Goal: Task Accomplishment & Management: Manage account settings

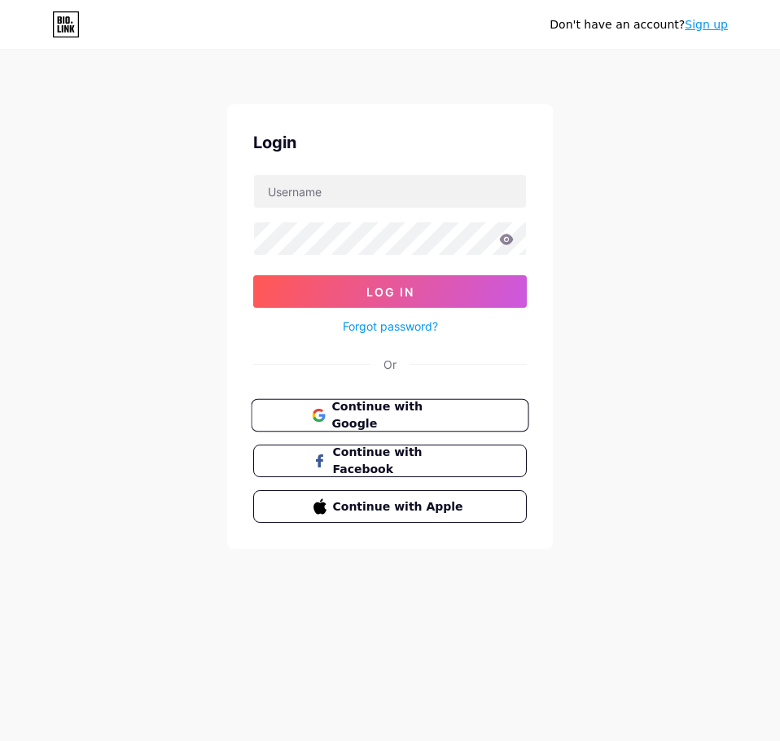
click at [415, 417] on span "Continue with Google" at bounding box center [399, 415] width 136 height 35
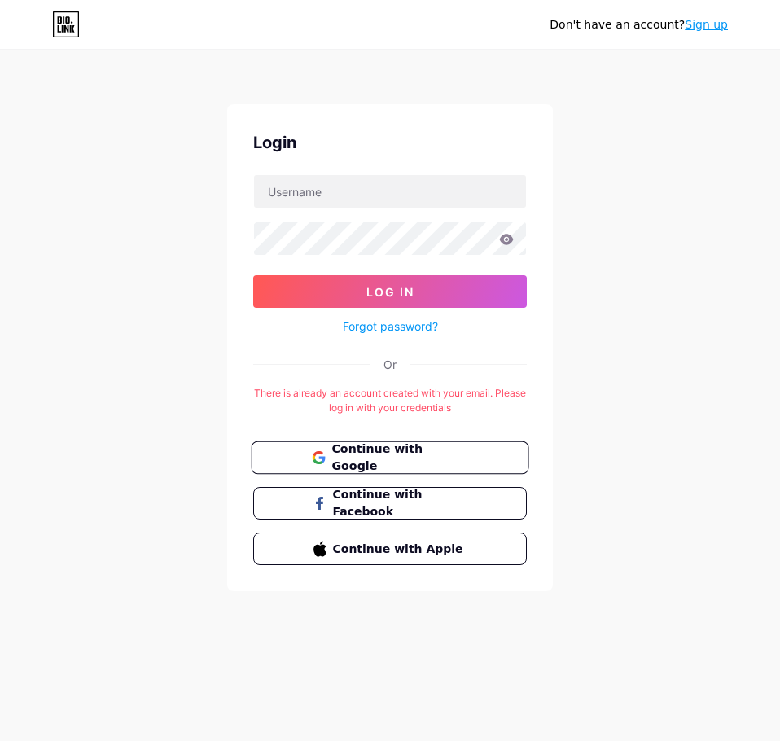
click at [449, 467] on button "Continue with Google" at bounding box center [390, 457] width 278 height 33
click at [414, 200] on input "text" at bounding box center [390, 191] width 272 height 33
type input "tpfcs868@gmail.com"
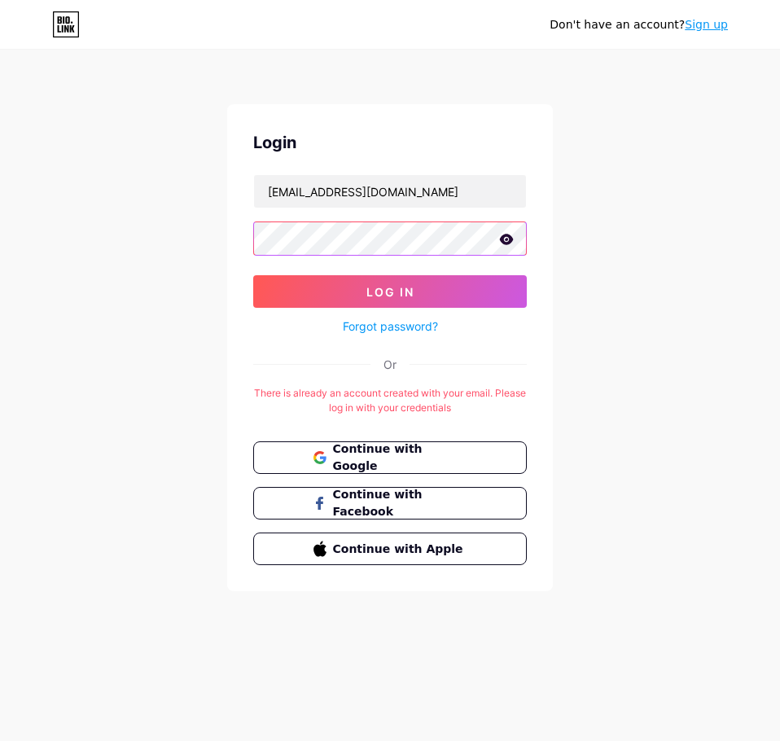
click at [105, 220] on div "Don't have an account? Sign up Login tpfcs868@gmail.com Log In Forgot password?…" at bounding box center [390, 321] width 780 height 643
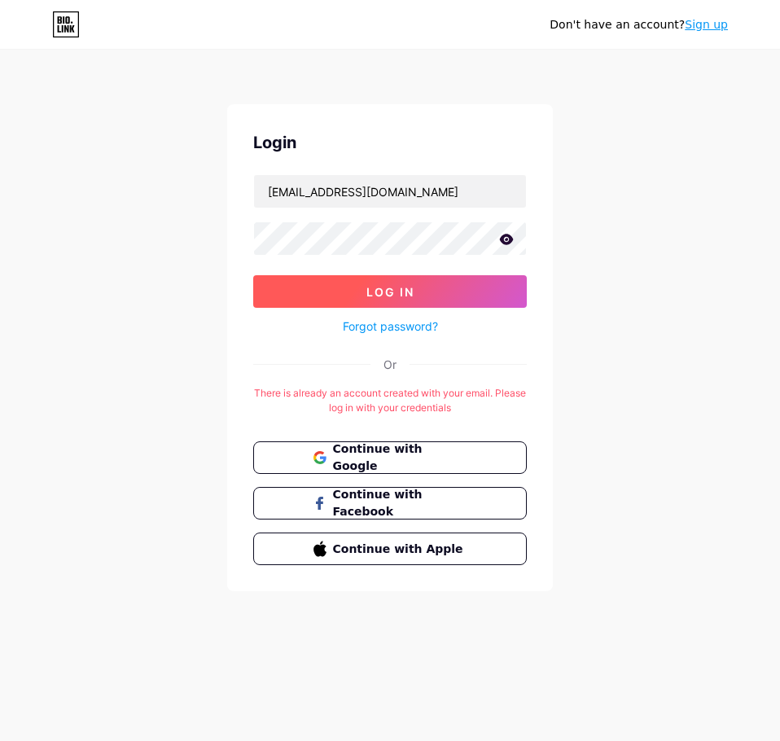
click at [356, 298] on button "Log In" at bounding box center [390, 291] width 274 height 33
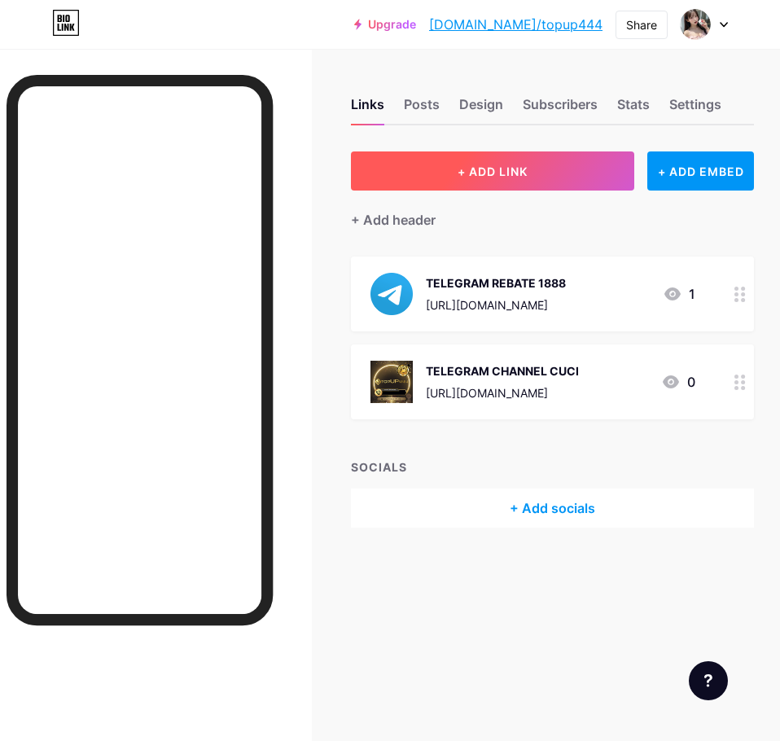
click at [521, 186] on button "+ ADD LINK" at bounding box center [492, 170] width 283 height 39
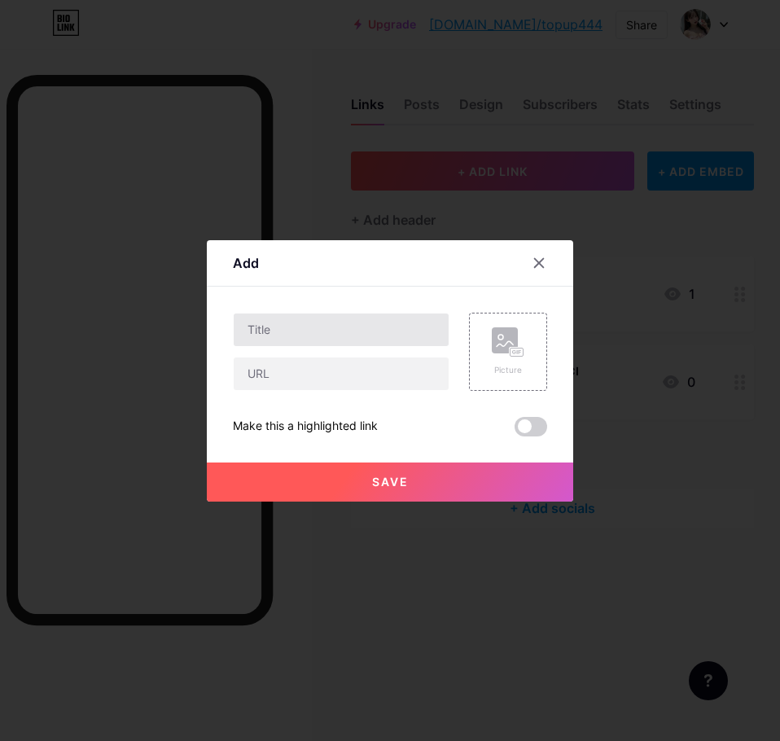
click at [332, 344] on div at bounding box center [341, 330] width 217 height 34
click at [343, 331] on input "text" at bounding box center [341, 330] width 215 height 33
type input "W"
type input "WHATSAPP"
click at [467, 321] on div "Picture" at bounding box center [499, 352] width 98 height 78
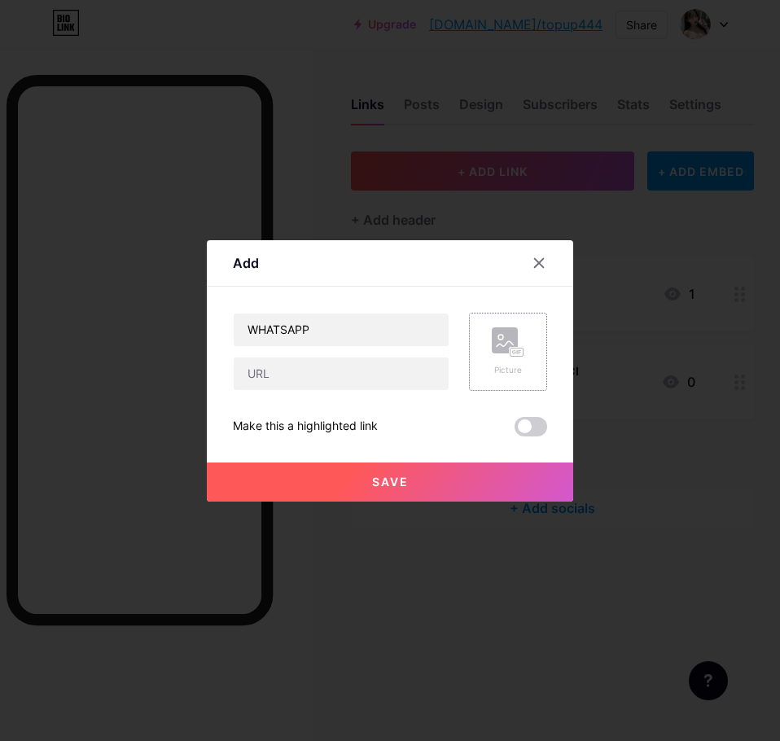
click at [518, 352] on rect at bounding box center [517, 352] width 13 height 8
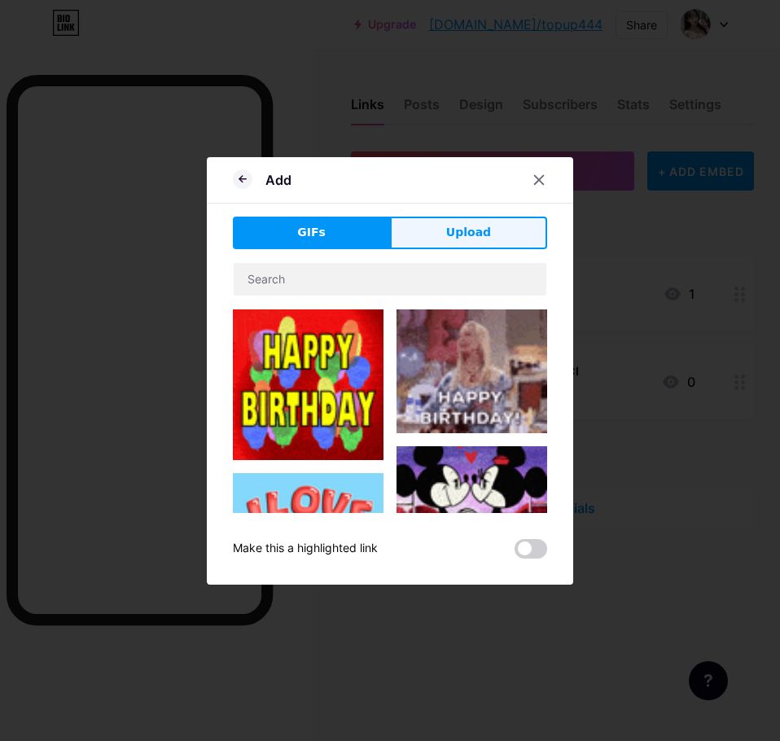
click at [468, 224] on span "Upload" at bounding box center [468, 232] width 45 height 17
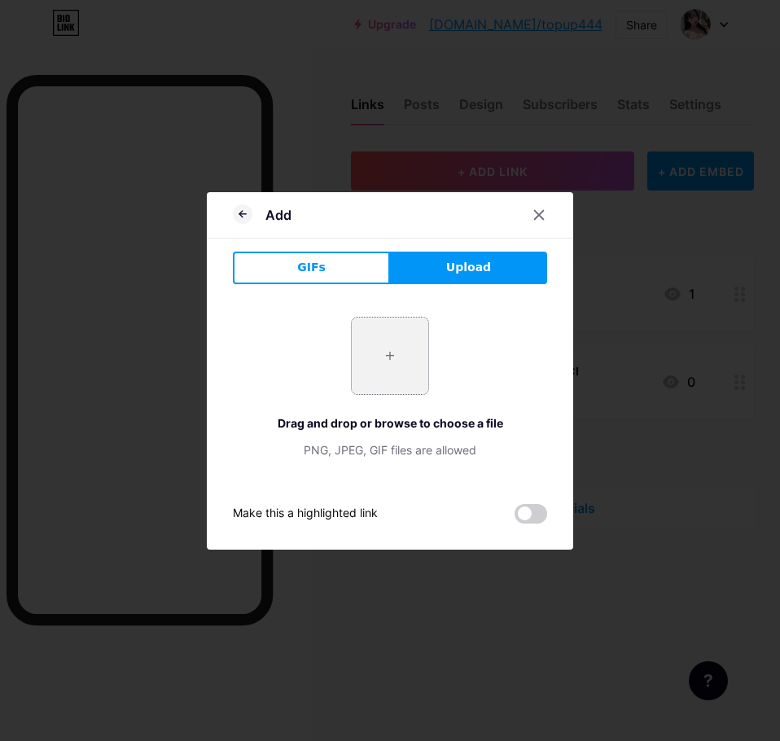
click at [393, 344] on input "file" at bounding box center [390, 356] width 77 height 77
click at [314, 260] on span "GIFs" at bounding box center [311, 267] width 29 height 17
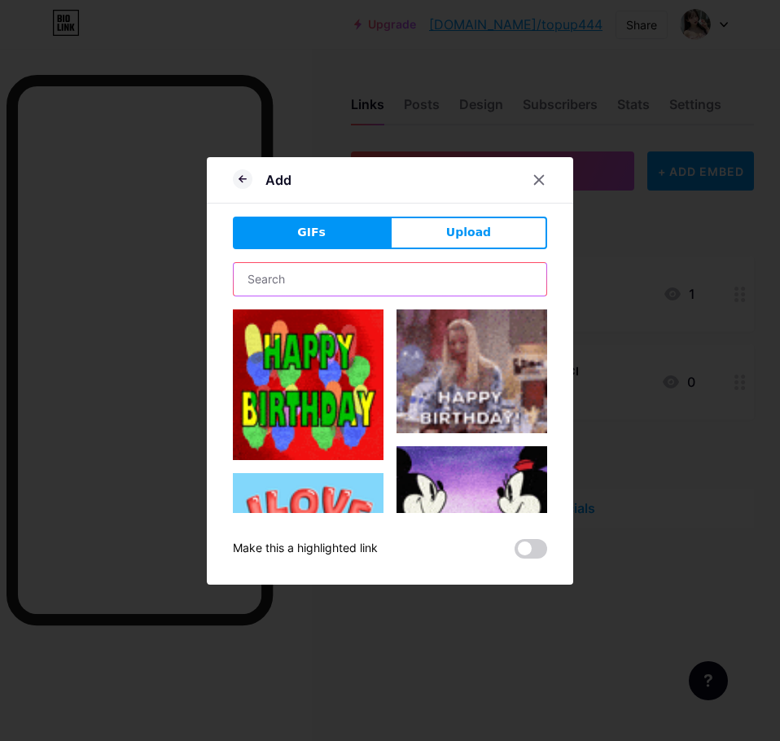
click at [349, 293] on input "text" at bounding box center [390, 279] width 313 height 33
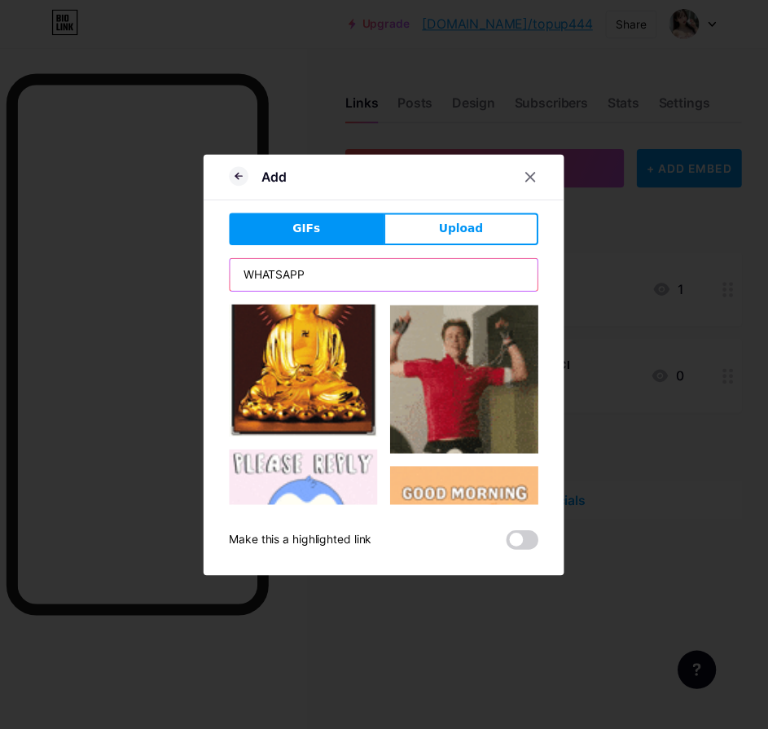
scroll to position [2605, 0]
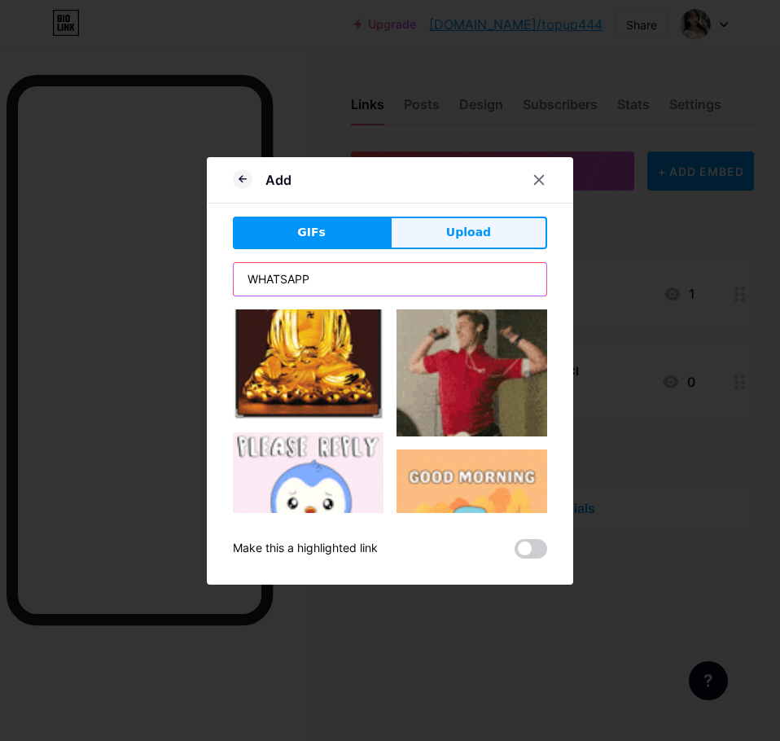
type input "WHATSAPP"
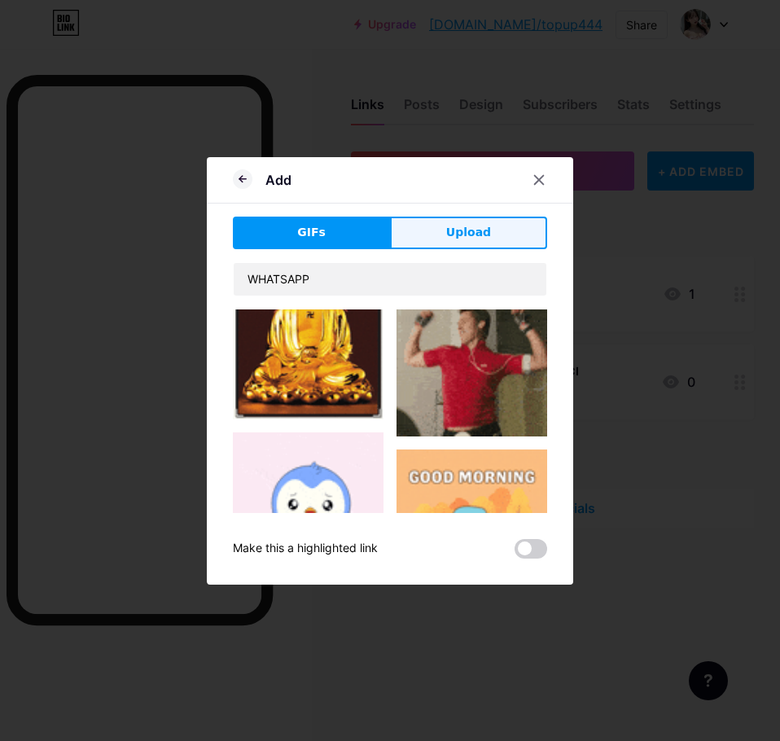
click at [480, 226] on span "Upload" at bounding box center [468, 232] width 45 height 17
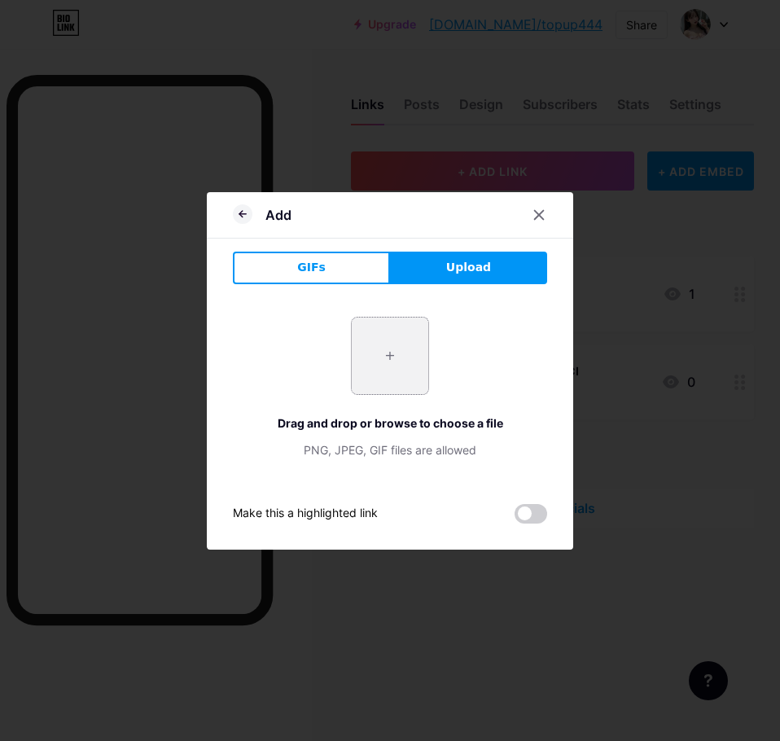
click at [374, 346] on input "file" at bounding box center [390, 356] width 77 height 77
type input "C:\fakepath\WhatsApp.svg.webp"
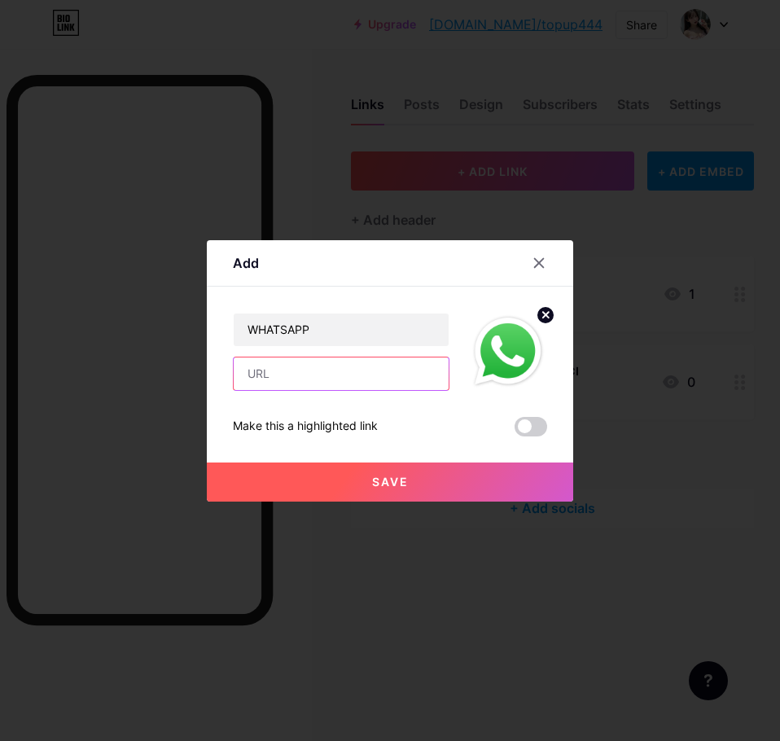
click at [311, 376] on input "text" at bounding box center [341, 374] width 215 height 33
click at [325, 366] on input "text" at bounding box center [341, 374] width 215 height 33
paste input "wa.link/e0r360"
type input "wa.link/e0r360"
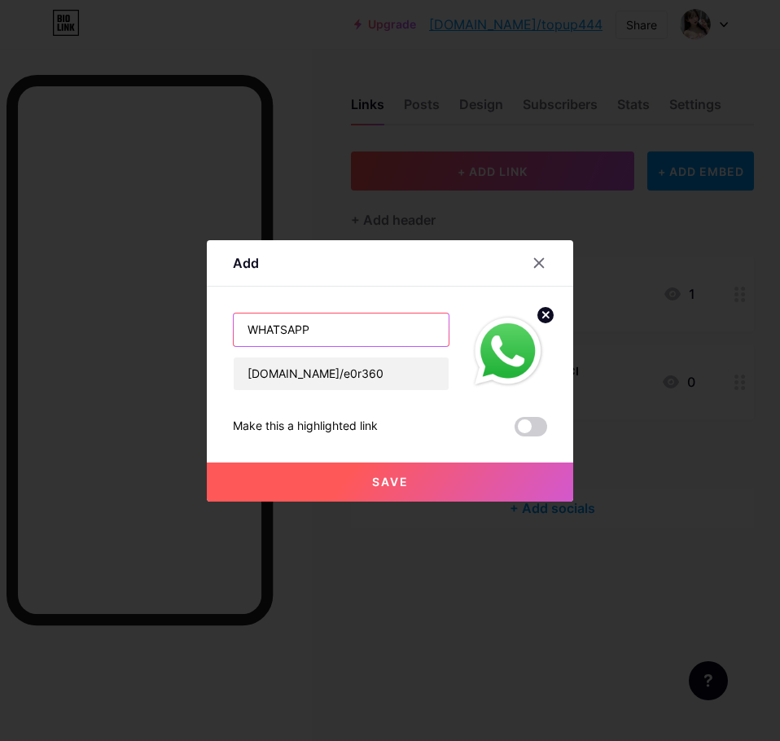
click at [404, 339] on input "WHATSAPP" at bounding box center [341, 330] width 215 height 33
click at [387, 324] on input "WHATSAPP" at bounding box center [341, 330] width 215 height 33
type input "WHATSAPP 1"
click at [430, 478] on button "Save" at bounding box center [390, 482] width 366 height 39
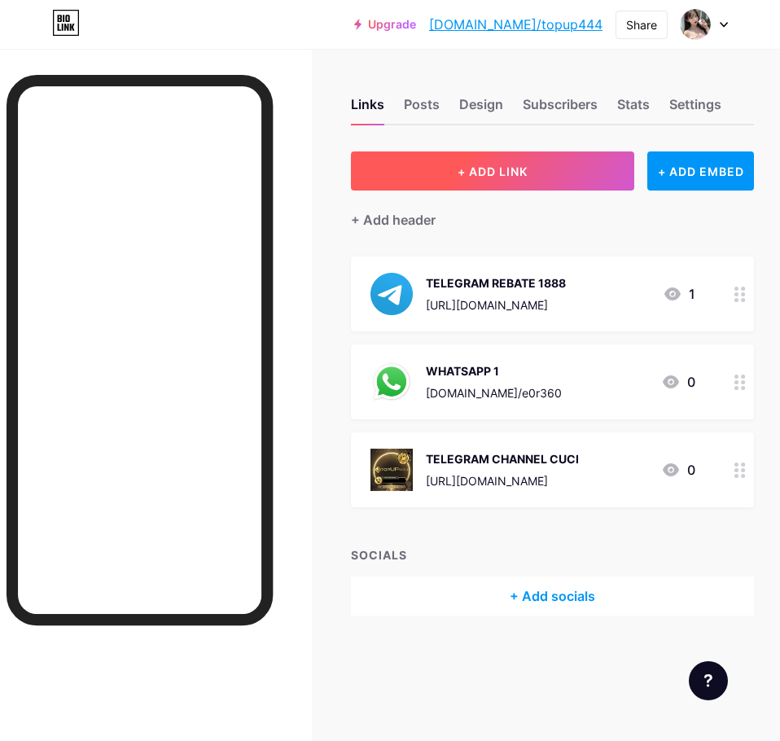
click at [566, 161] on button "+ ADD LINK" at bounding box center [492, 170] width 283 height 39
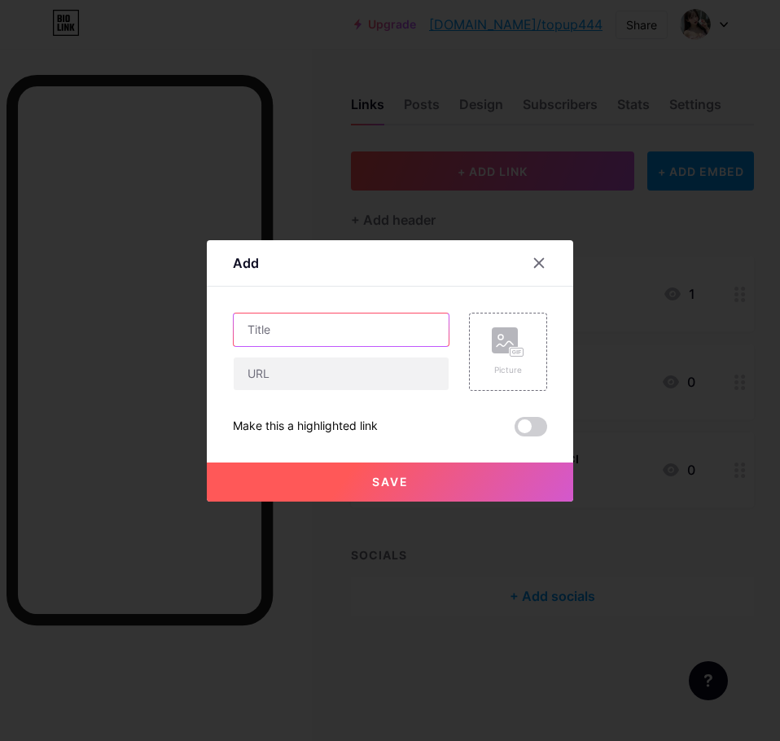
click at [309, 333] on input "text" at bounding box center [341, 330] width 215 height 33
type input "w"
type input "WHATSAPP 2"
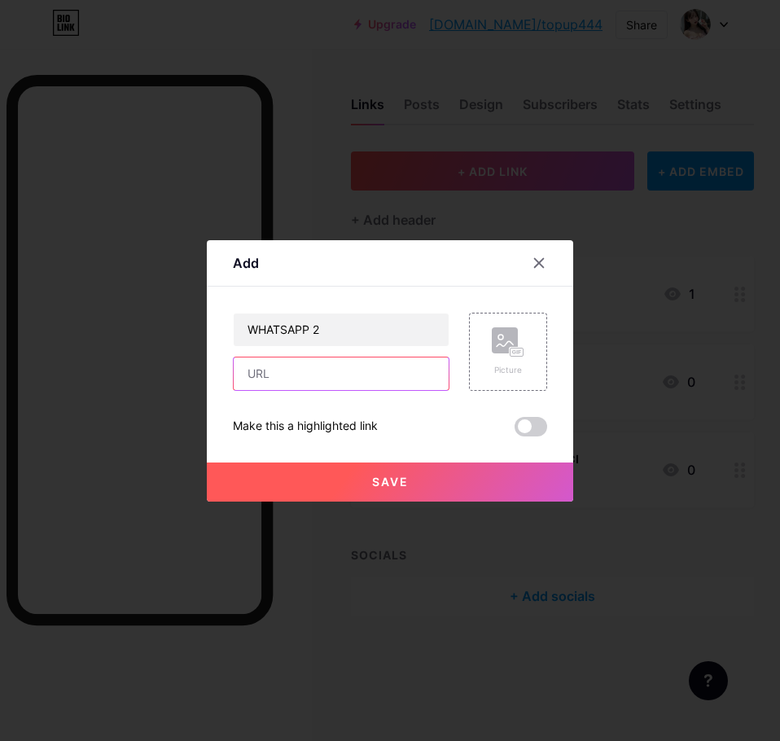
click at [331, 377] on input "text" at bounding box center [341, 374] width 215 height 33
paste input "wa.link/jwqbyn"
type input "wa.link/jwqbyn"
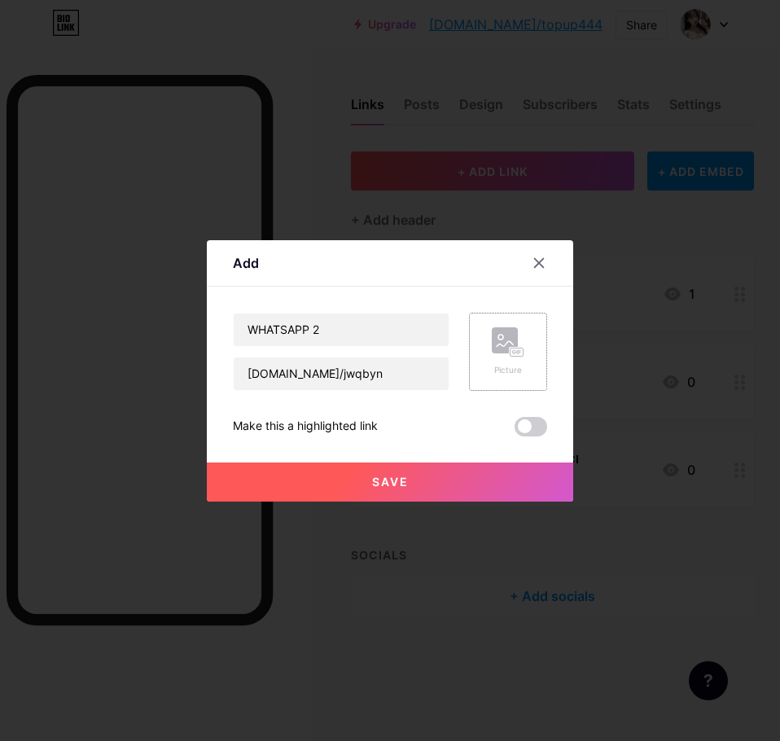
click at [518, 351] on rect at bounding box center [517, 352] width 13 height 8
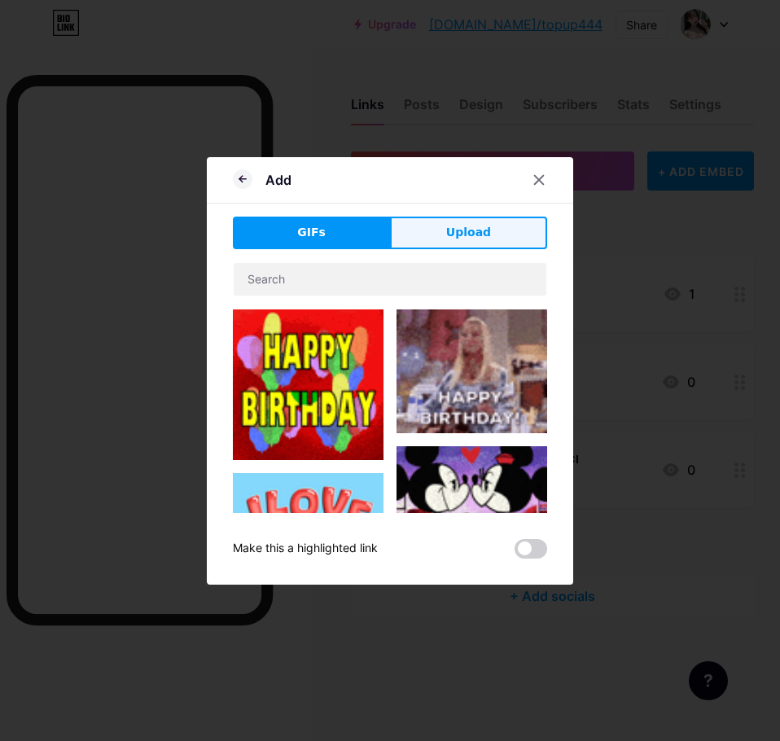
click at [477, 224] on span "Upload" at bounding box center [468, 232] width 45 height 17
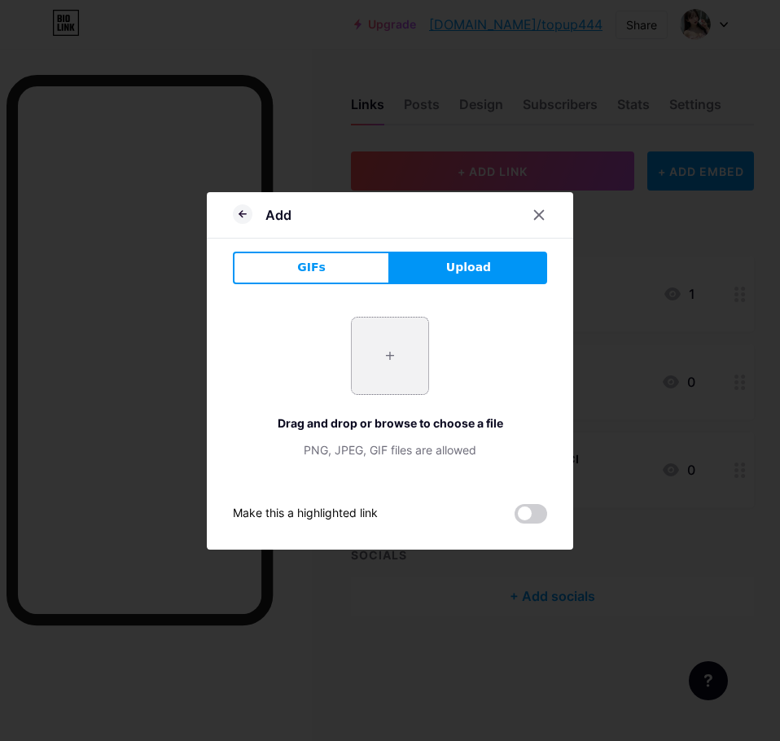
click at [405, 341] on input "file" at bounding box center [390, 356] width 77 height 77
type input "C:\fakepath\WhatsApp.svg.webp"
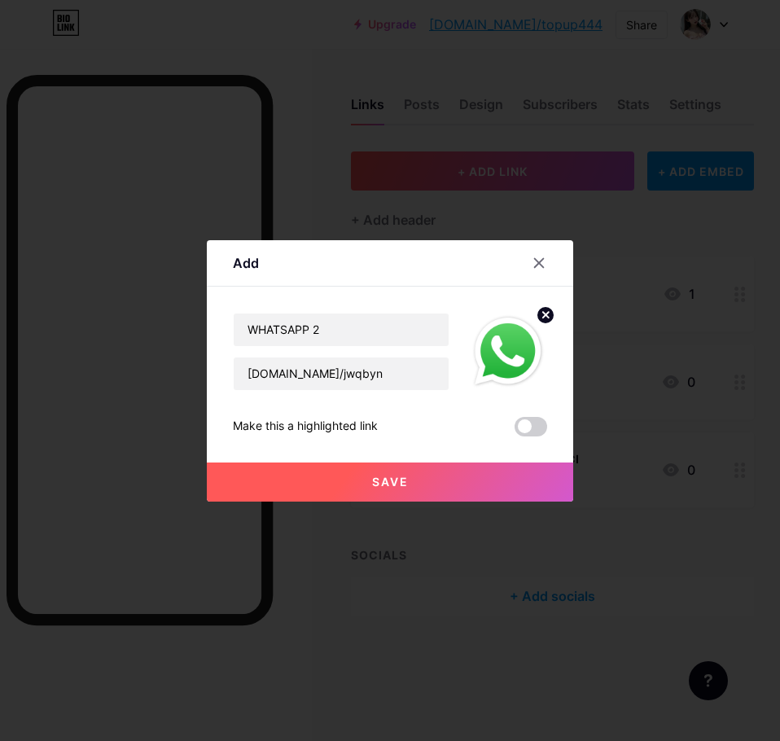
click at [421, 480] on button "Save" at bounding box center [390, 482] width 366 height 39
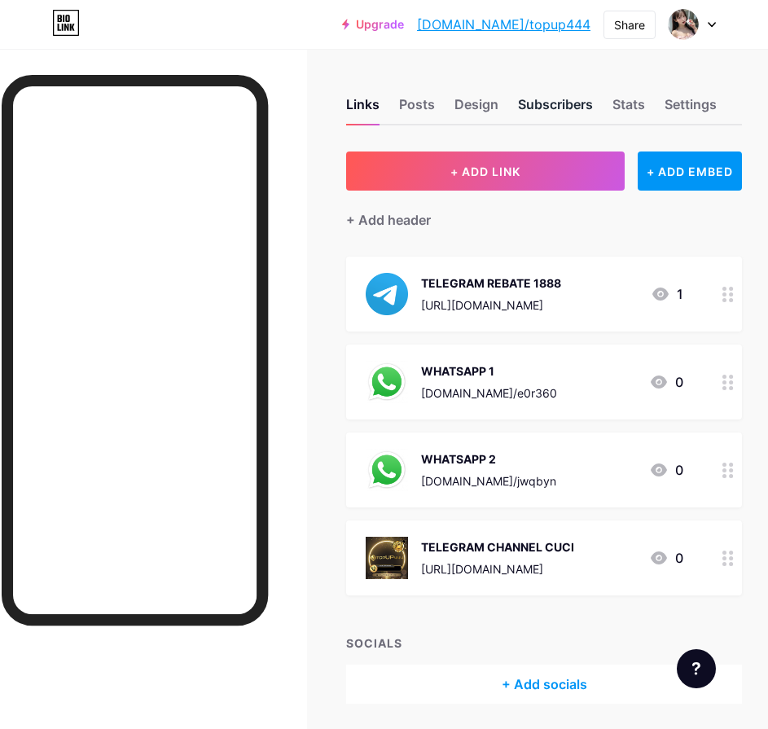
click at [548, 107] on div "Subscribers" at bounding box center [555, 108] width 75 height 29
click at [492, 101] on div "Design" at bounding box center [476, 108] width 44 height 29
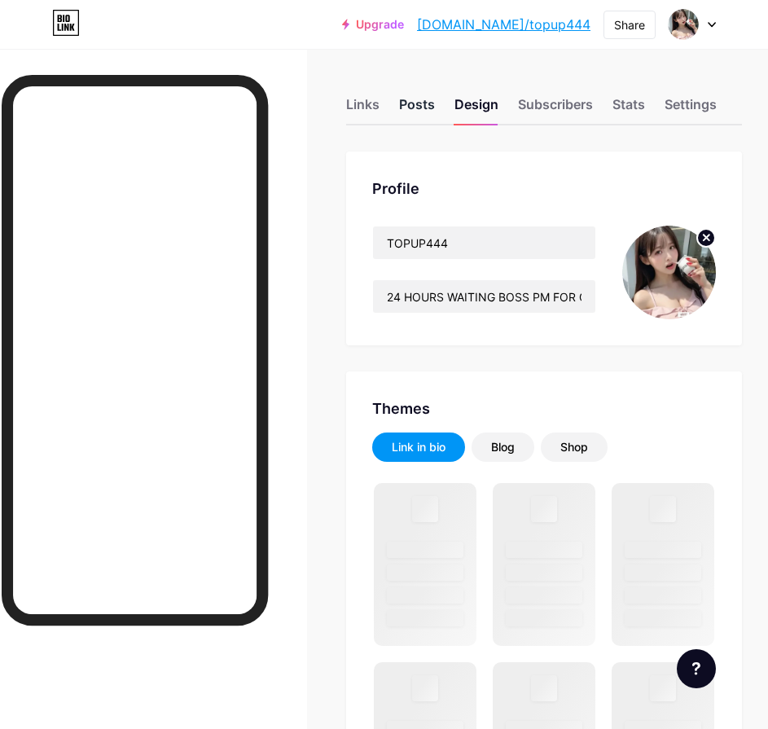
click at [434, 103] on div "Posts" at bounding box center [417, 108] width 36 height 29
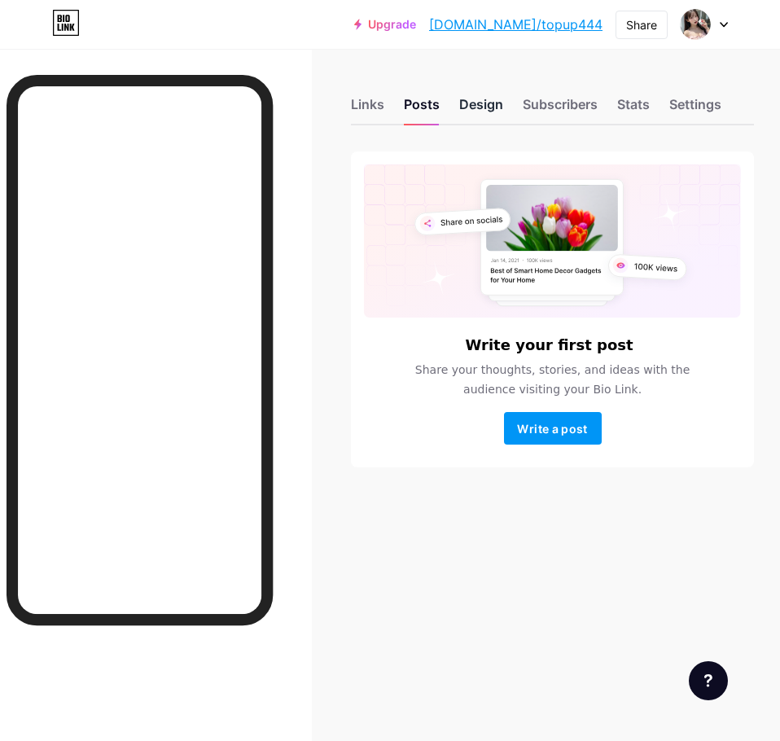
click at [488, 103] on div "Design" at bounding box center [481, 108] width 44 height 29
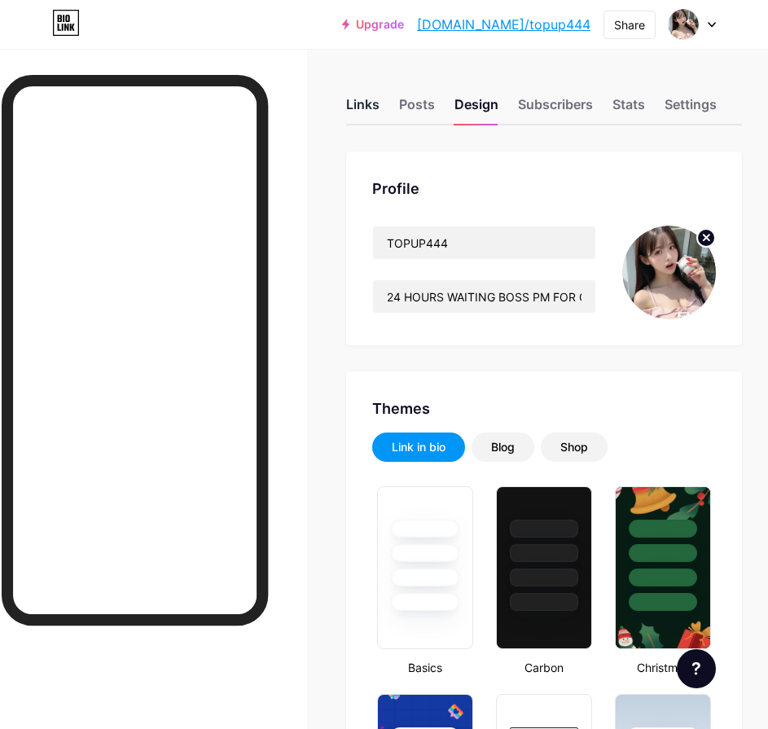
click at [376, 108] on div "Links" at bounding box center [362, 108] width 33 height 29
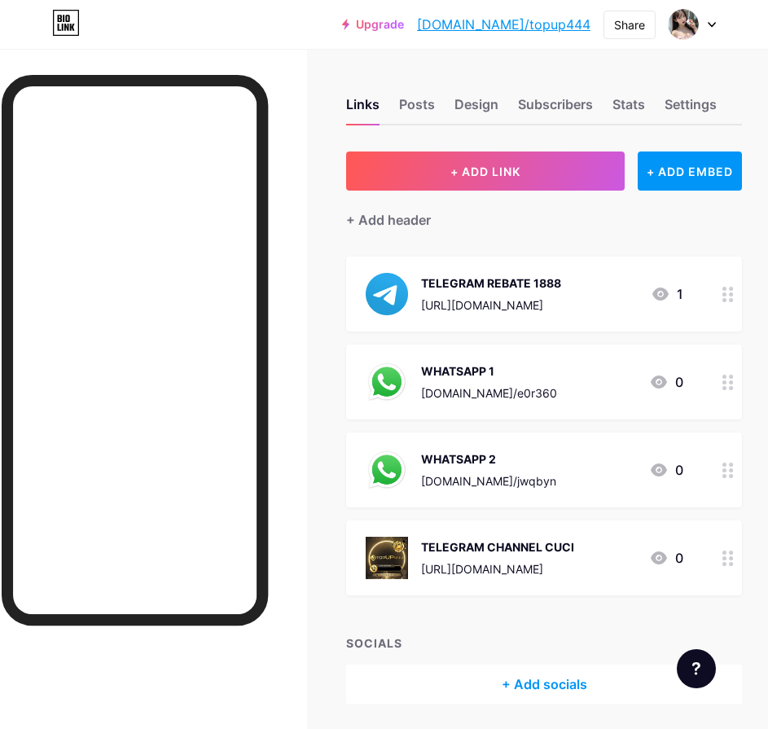
click at [397, 102] on div "Links Posts Design Subscribers Stats Settings" at bounding box center [544, 96] width 396 height 57
click at [423, 102] on div "Posts" at bounding box center [417, 108] width 36 height 29
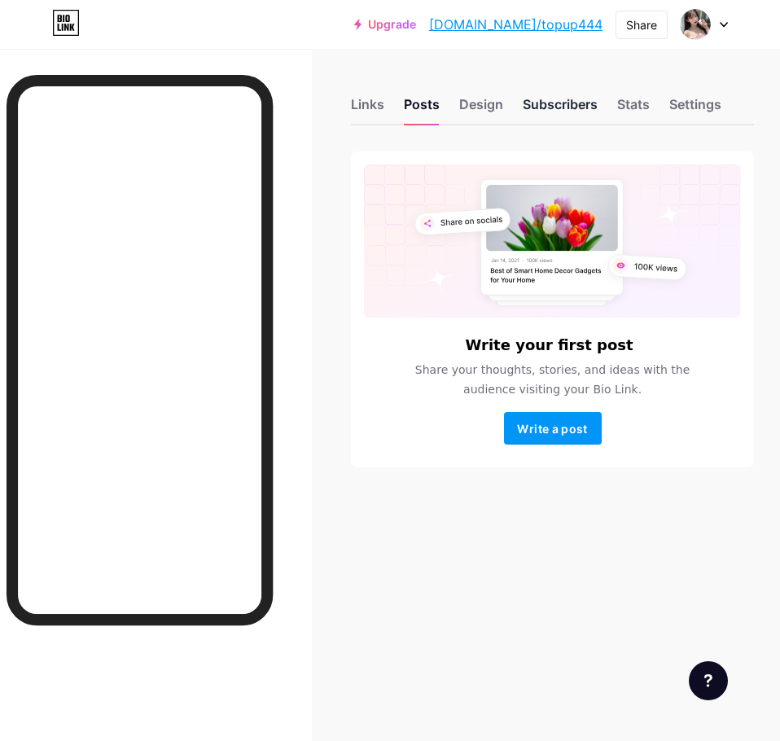
drag, startPoint x: 554, startPoint y: 104, endPoint x: 551, endPoint y: 113, distance: 9.3
click at [553, 104] on div "Subscribers" at bounding box center [560, 108] width 75 height 29
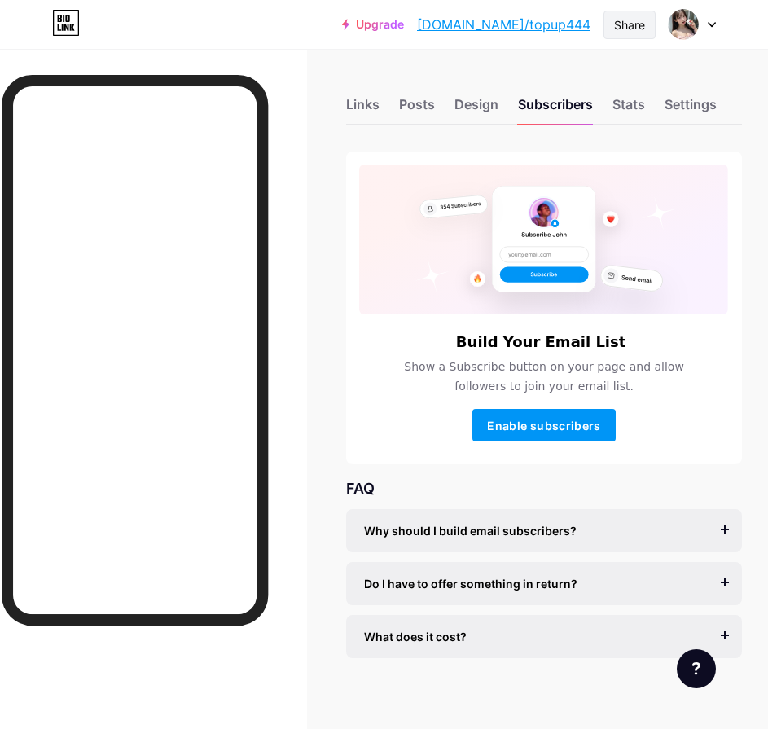
click at [631, 32] on div "Share" at bounding box center [629, 24] width 31 height 17
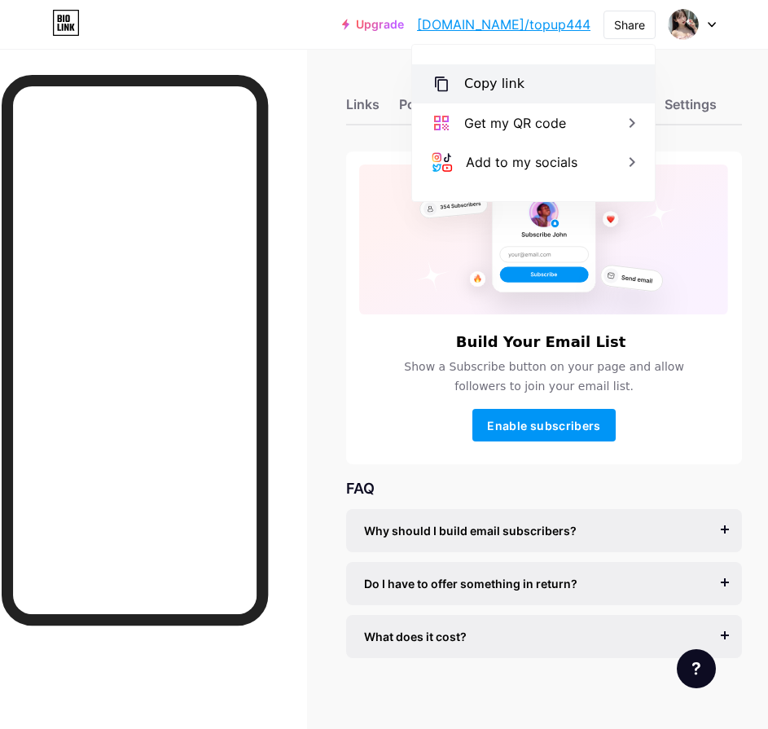
click at [542, 96] on div "Copy link" at bounding box center [533, 83] width 243 height 39
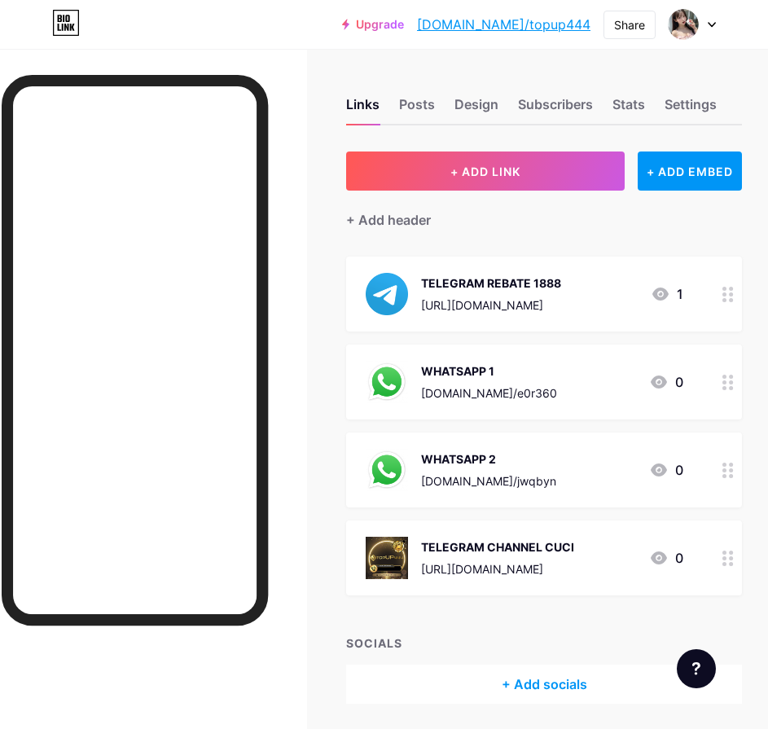
click at [483, 389] on div "[DOMAIN_NAME]/e0r360" at bounding box center [489, 392] width 136 height 17
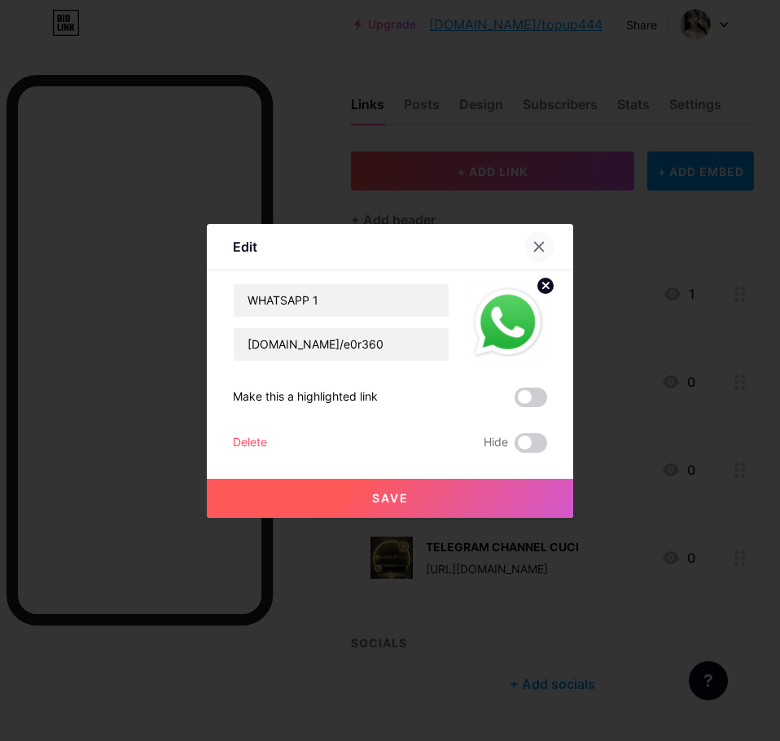
click at [542, 247] on icon at bounding box center [539, 246] width 13 height 13
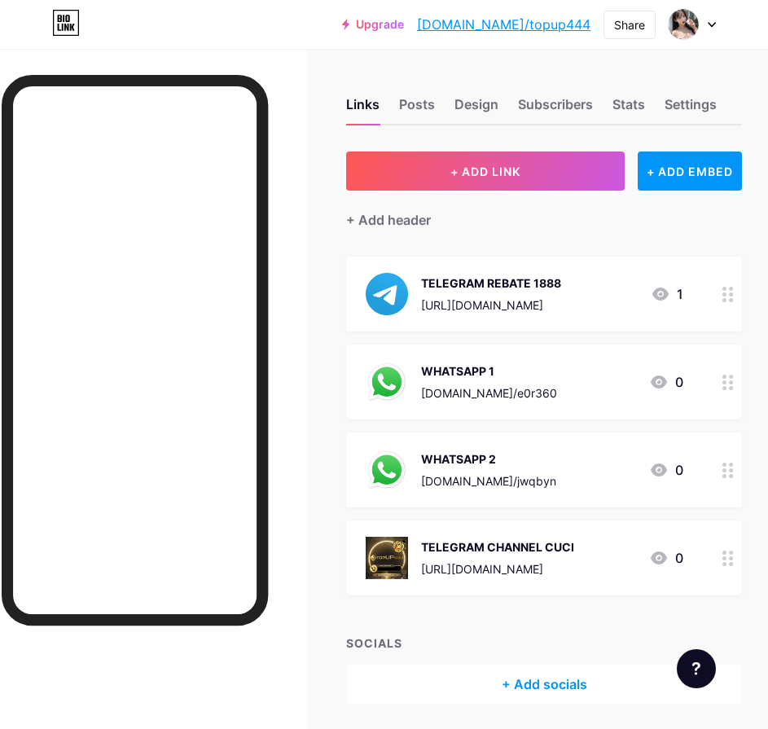
click at [726, 386] on circle at bounding box center [724, 388] width 4 height 4
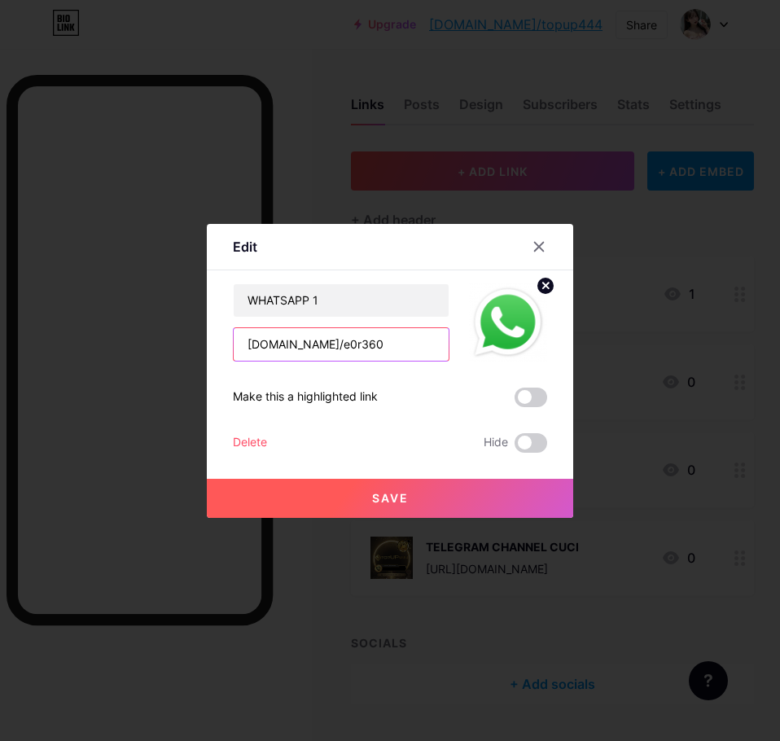
click at [251, 344] on input "wa.link/e0r360" at bounding box center [341, 344] width 215 height 33
click at [542, 246] on icon at bounding box center [539, 246] width 13 height 13
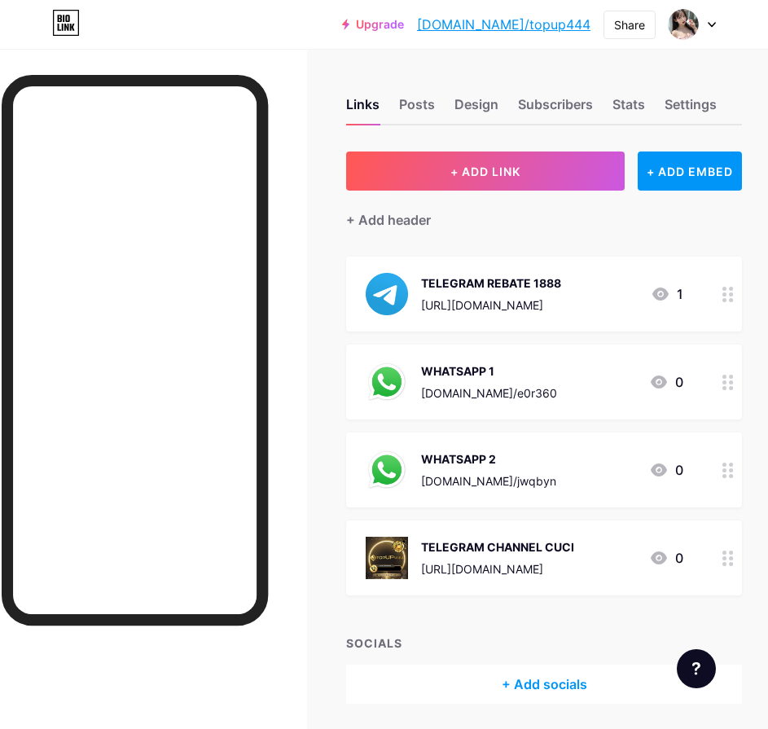
click at [734, 297] on icon at bounding box center [727, 294] width 11 height 15
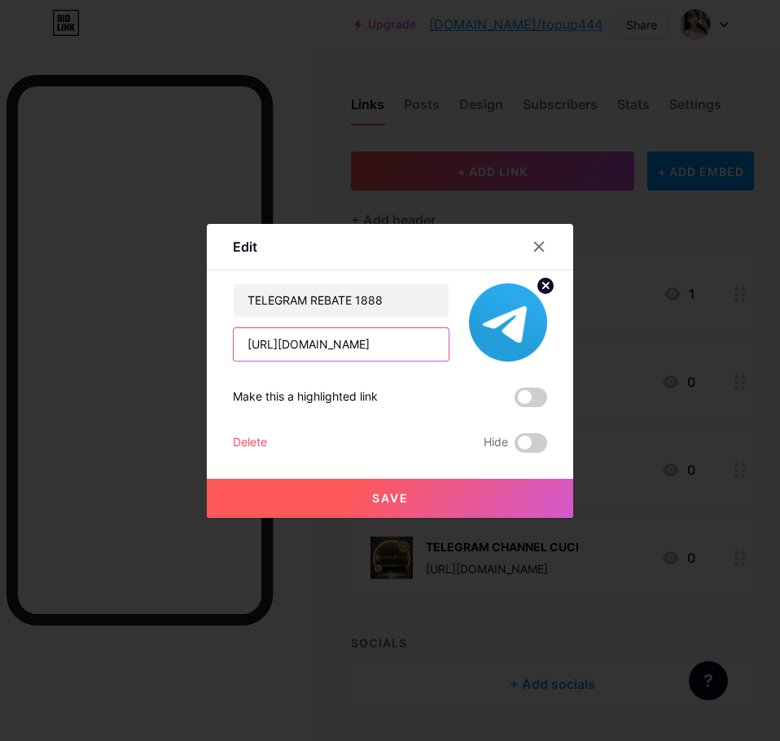
drag, startPoint x: 283, startPoint y: 344, endPoint x: 239, endPoint y: 347, distance: 44.9
click at [239, 347] on input "[URL][DOMAIN_NAME]" at bounding box center [341, 344] width 215 height 33
drag, startPoint x: 294, startPoint y: 356, endPoint x: 287, endPoint y: 348, distance: 11.0
click at [295, 356] on input "[URL][DOMAIN_NAME]" at bounding box center [341, 344] width 215 height 33
drag, startPoint x: 286, startPoint y: 344, endPoint x: 217, endPoint y: 357, distance: 70.4
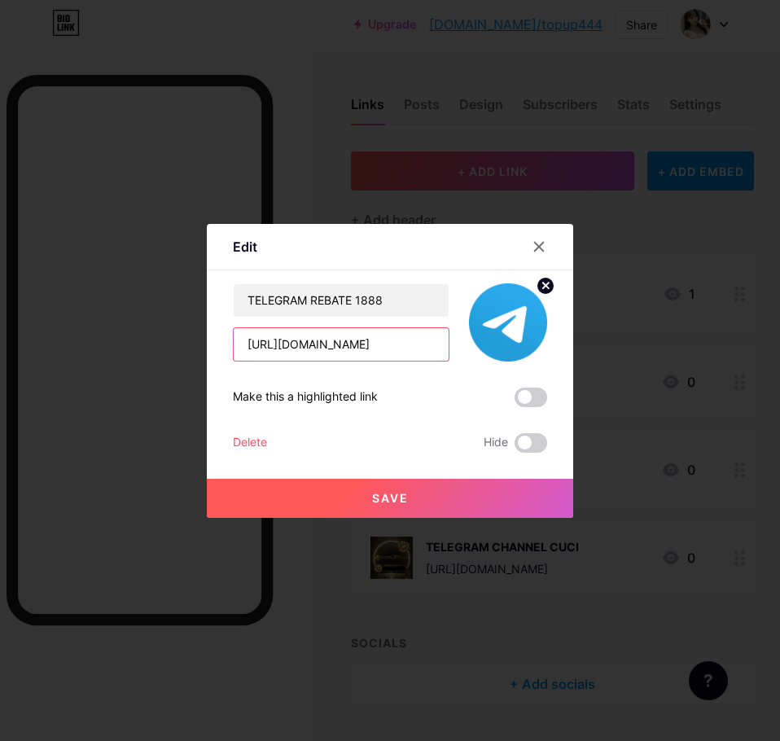
click at [217, 357] on div "Edit Content YouTube Play YouTube video without leaving your page. ADD Vimeo Pl…" at bounding box center [390, 371] width 366 height 294
click at [692, 390] on div at bounding box center [390, 370] width 780 height 741
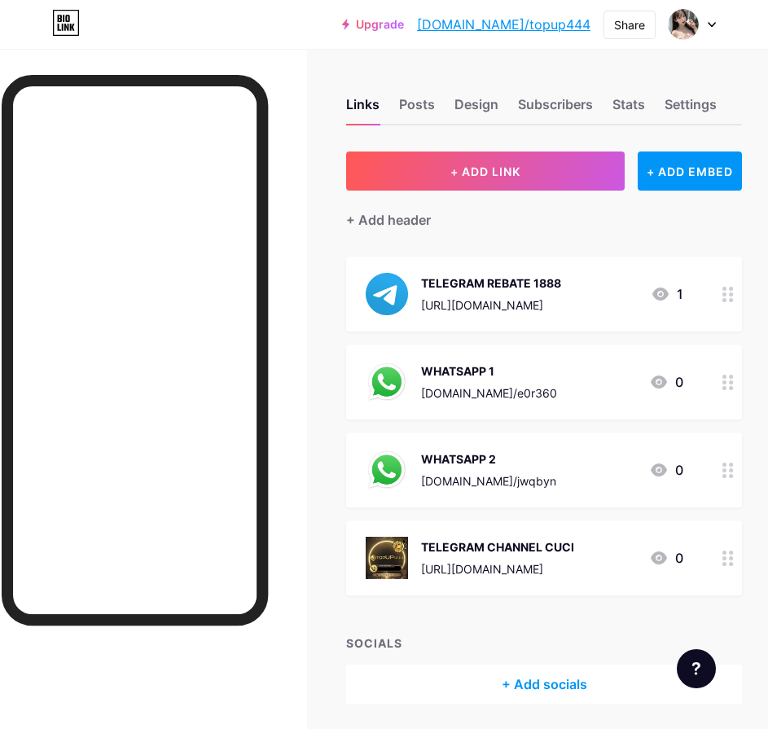
click at [742, 378] on div at bounding box center [728, 381] width 28 height 75
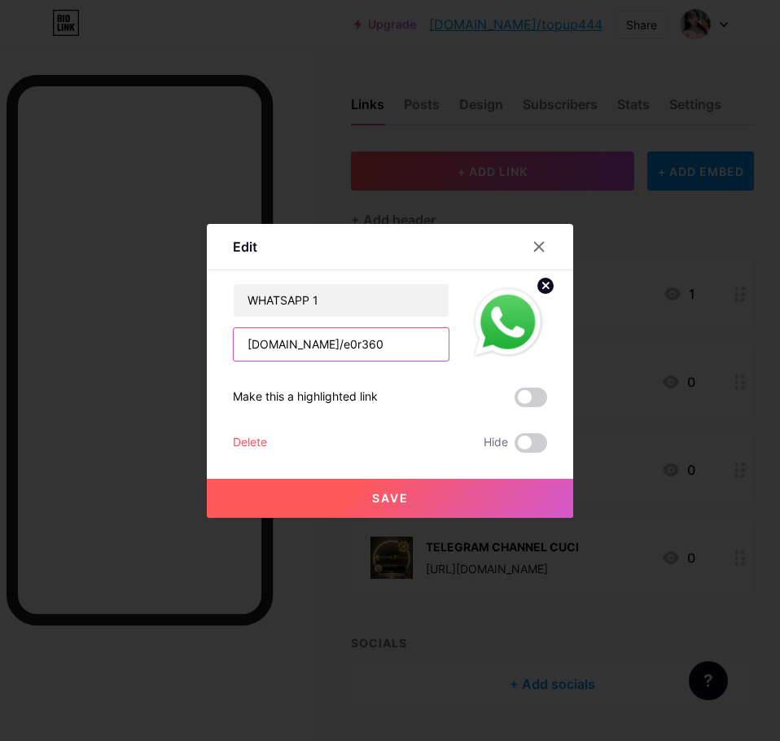
click at [247, 339] on input "wa.link/e0r360" at bounding box center [341, 344] width 215 height 33
paste input "https://"
type input "[URL][DOMAIN_NAME]"
click at [490, 500] on button "Save" at bounding box center [390, 498] width 366 height 39
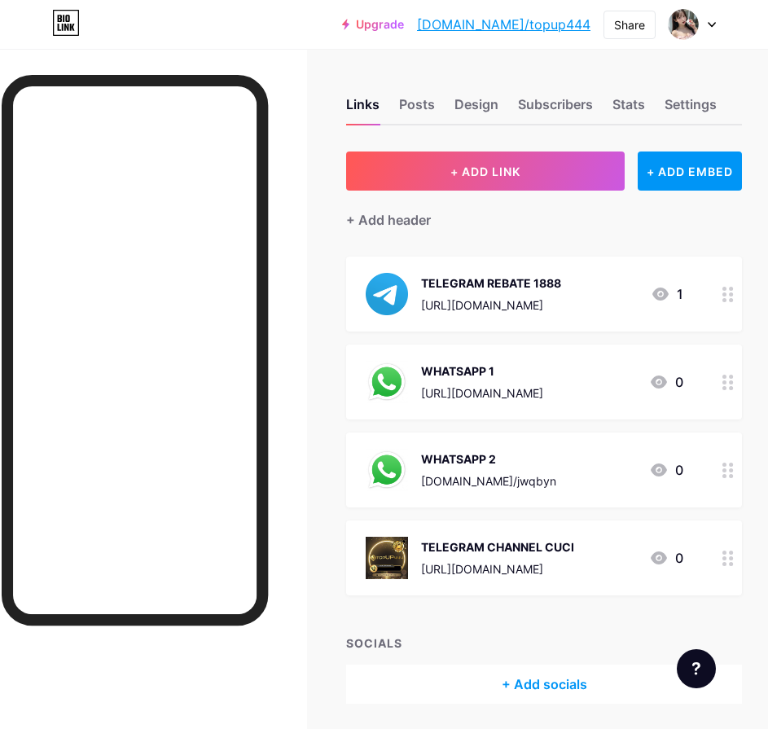
click at [734, 463] on div at bounding box center [728, 469] width 28 height 75
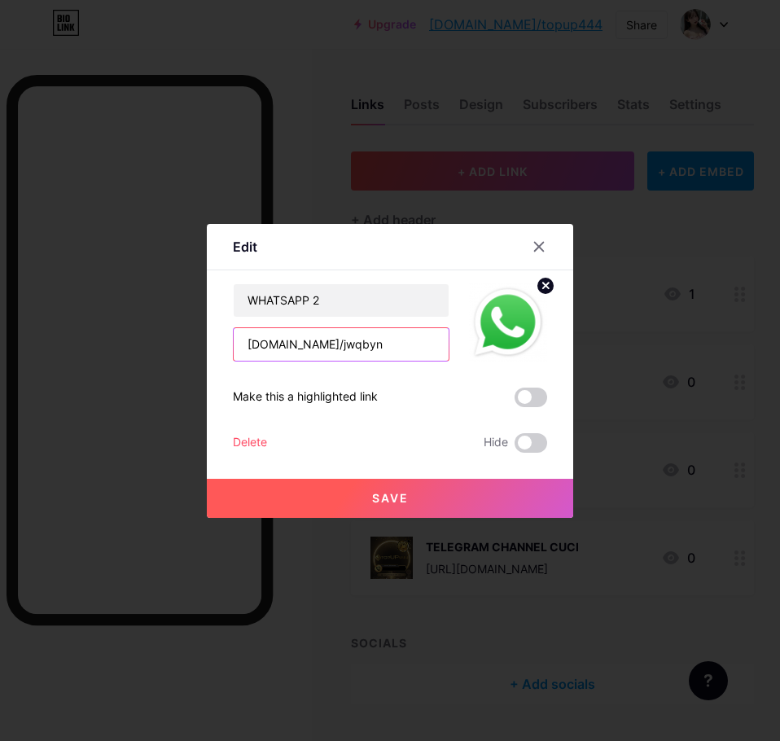
click at [251, 344] on input "wa.link/jwqbyn" at bounding box center [341, 344] width 215 height 33
paste input "https://"
click at [437, 492] on button "Save" at bounding box center [390, 498] width 366 height 39
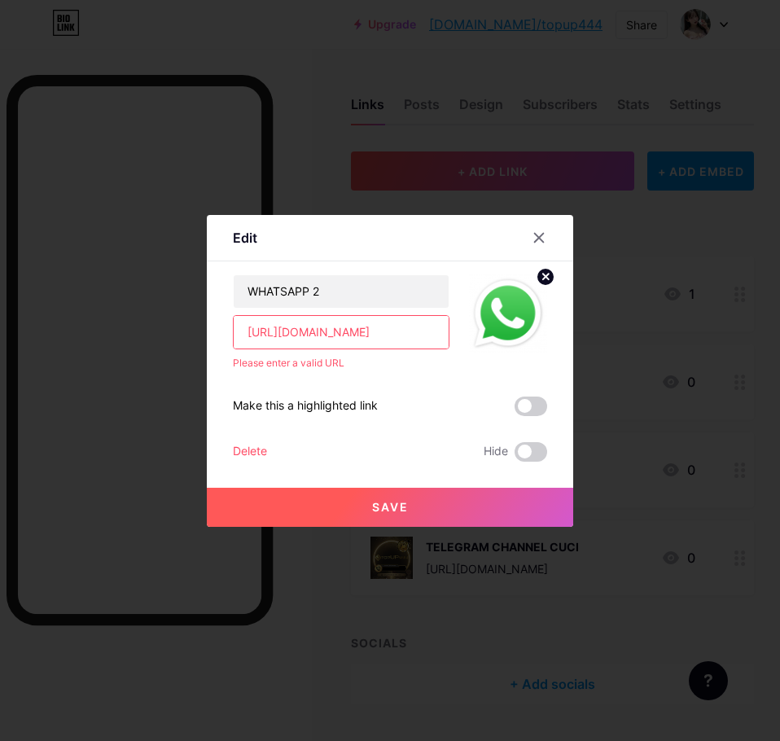
click at [247, 329] on input "[URL][DOMAIN_NAME]" at bounding box center [341, 332] width 215 height 33
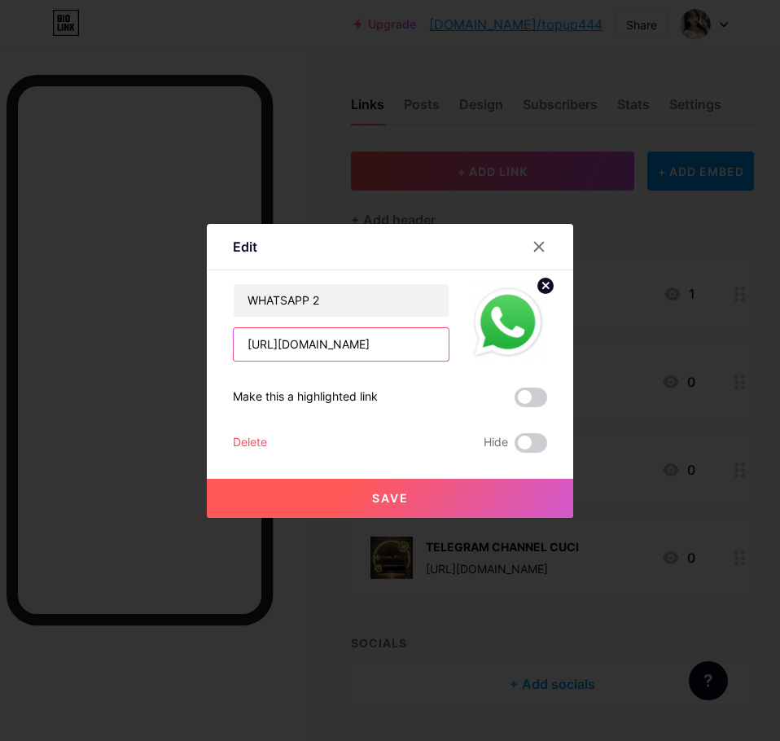
type input "[URL][DOMAIN_NAME]"
click at [446, 480] on button "Save" at bounding box center [390, 498] width 366 height 39
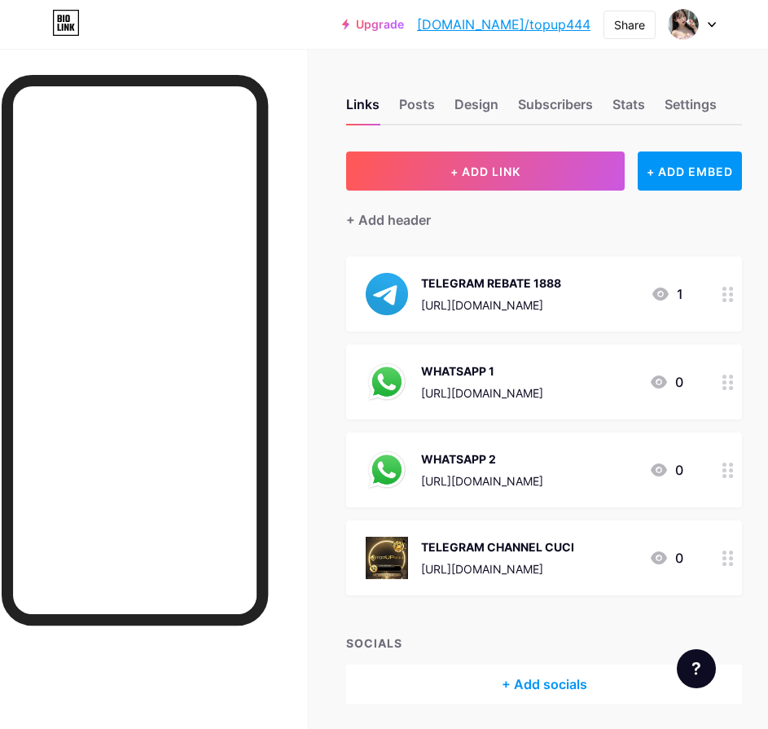
click at [734, 298] on icon at bounding box center [727, 294] width 11 height 15
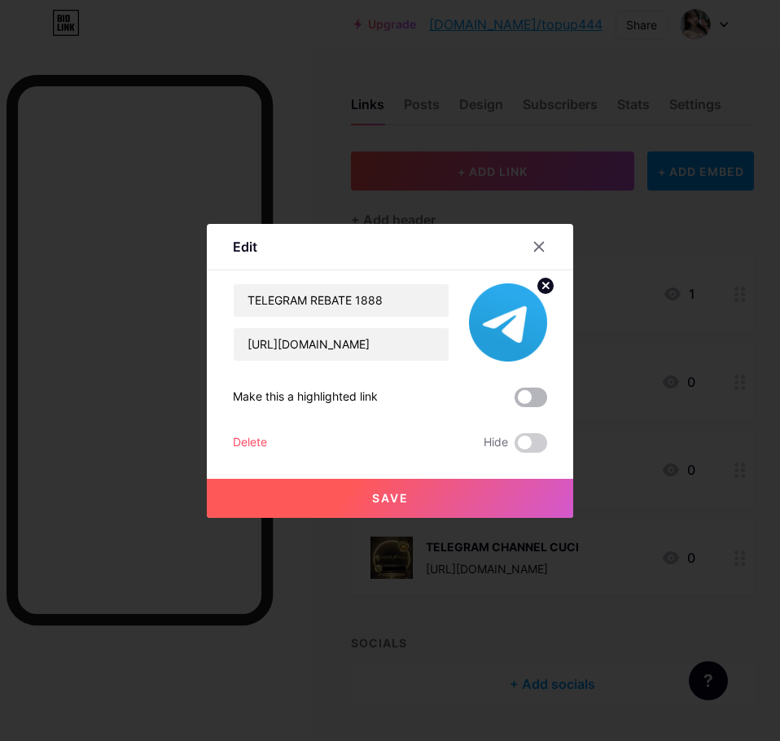
click at [538, 405] on span at bounding box center [531, 398] width 33 height 20
click at [515, 401] on input "checkbox" at bounding box center [515, 401] width 0 height 0
click at [524, 507] on button "Save" at bounding box center [390, 498] width 366 height 39
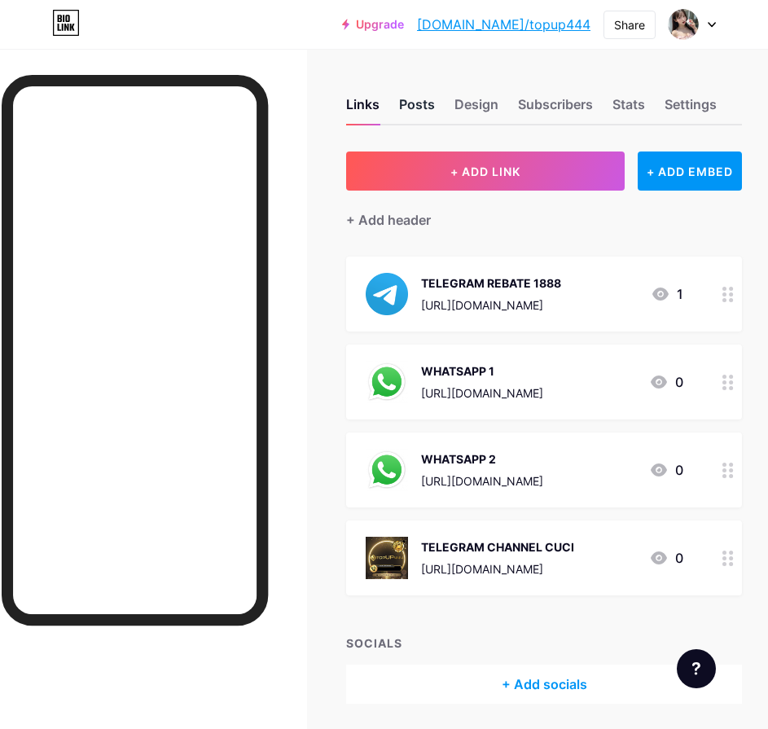
click at [423, 111] on div "Posts" at bounding box center [417, 108] width 36 height 29
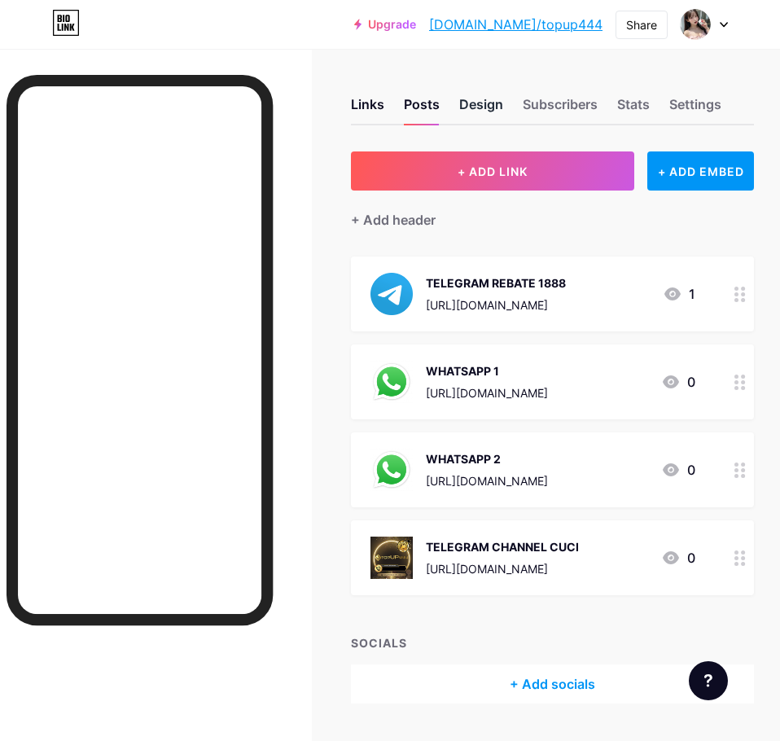
click at [473, 113] on div "Design" at bounding box center [481, 108] width 44 height 29
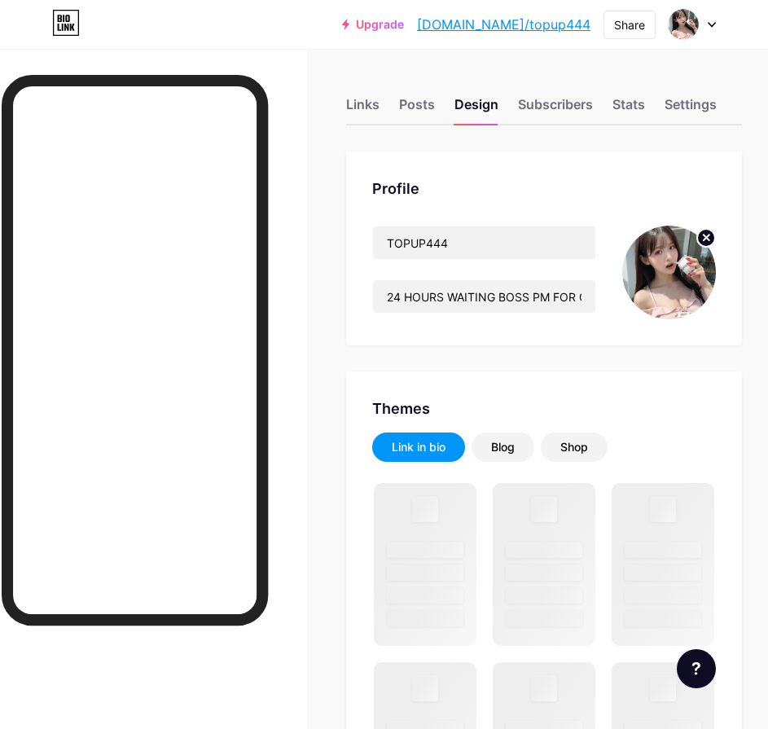
click at [709, 239] on icon at bounding box center [707, 238] width 6 height 6
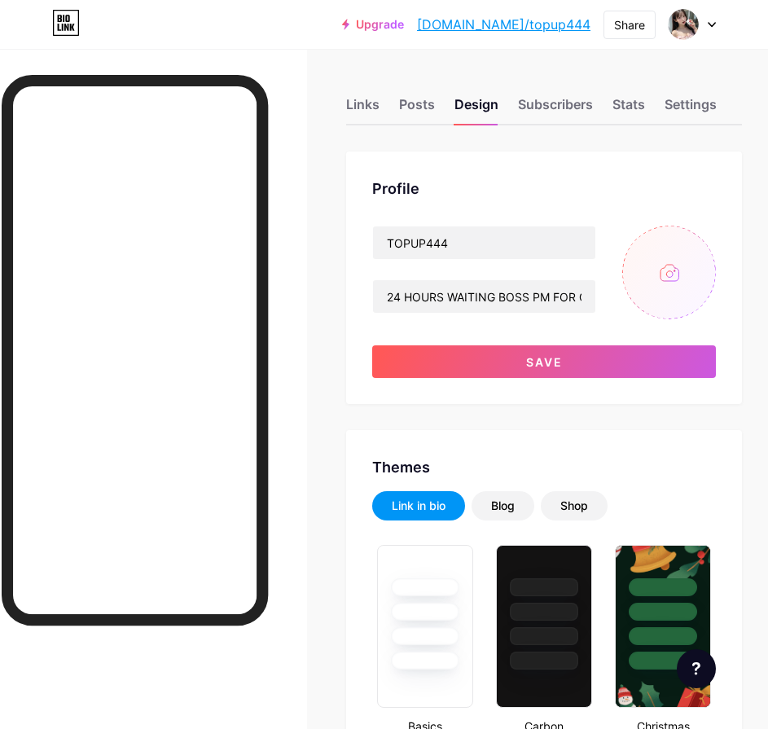
click at [673, 264] on input "file" at bounding box center [669, 273] width 94 height 94
type input "C:\fakepath\图片_2025-10-15_231655_075.jpg"
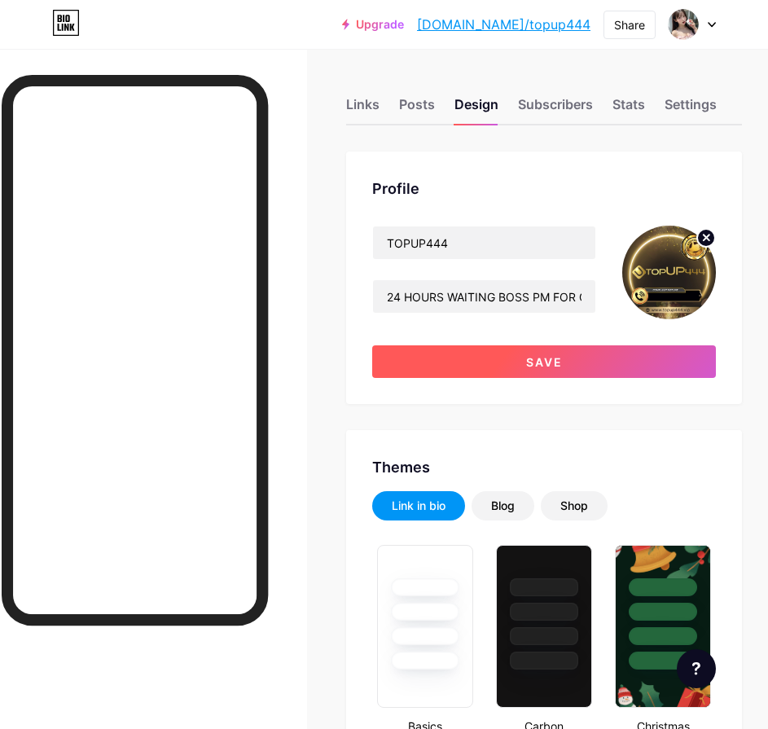
click at [634, 362] on button "Save" at bounding box center [544, 361] width 344 height 33
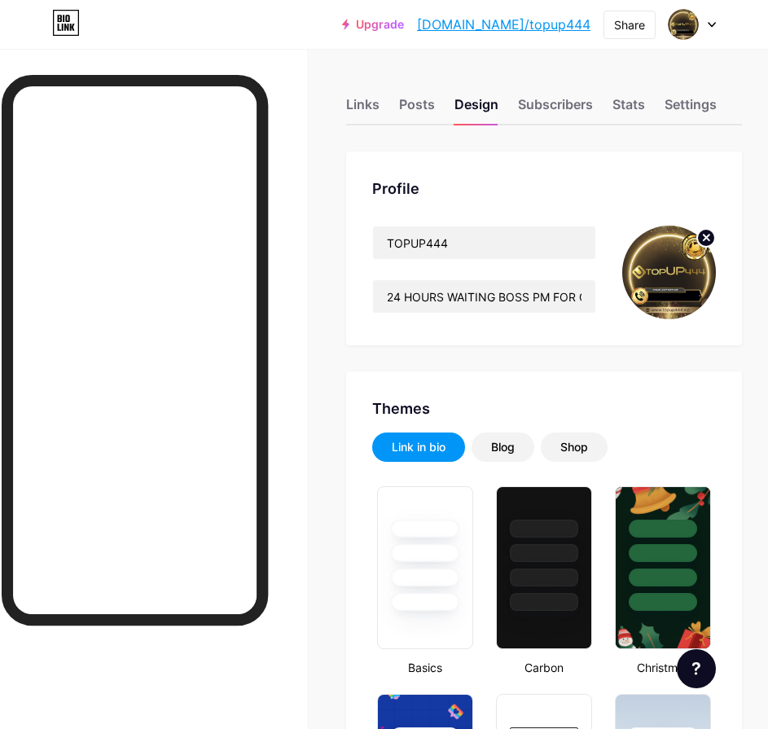
click at [568, 29] on link "[DOMAIN_NAME]/topup444" at bounding box center [503, 25] width 173 height 20
